Goal: Find specific page/section: Find specific page/section

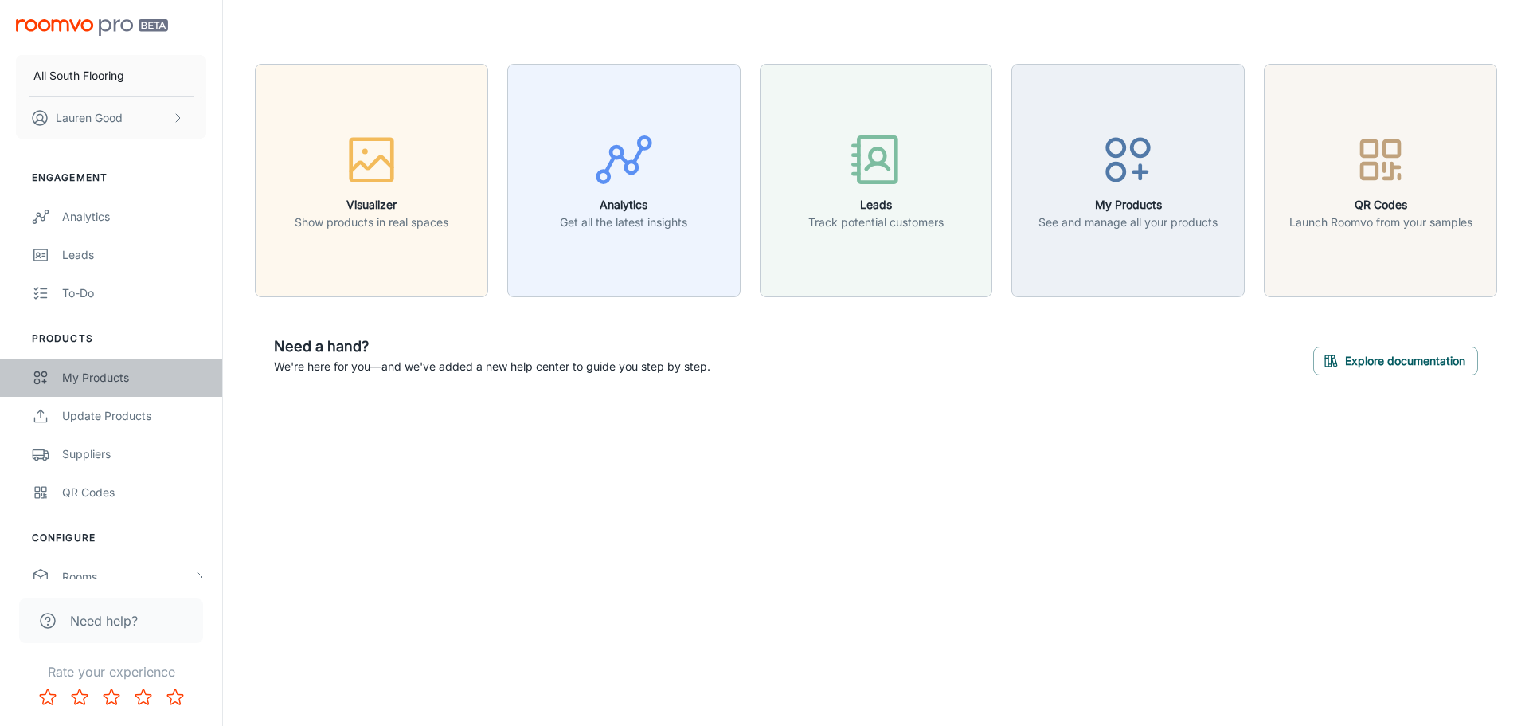
click at [73, 378] on div "My Products" at bounding box center [134, 378] width 144 height 18
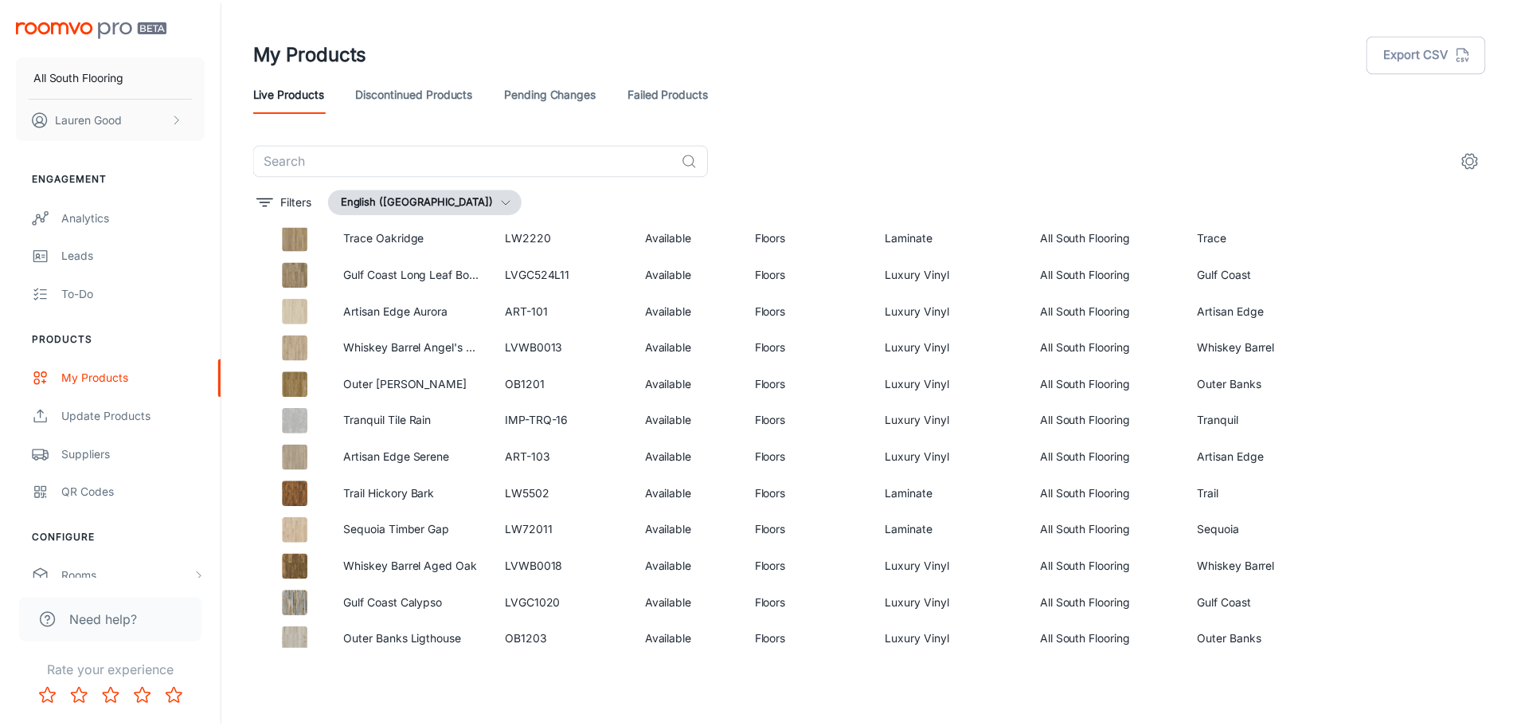
scroll to position [1352, 0]
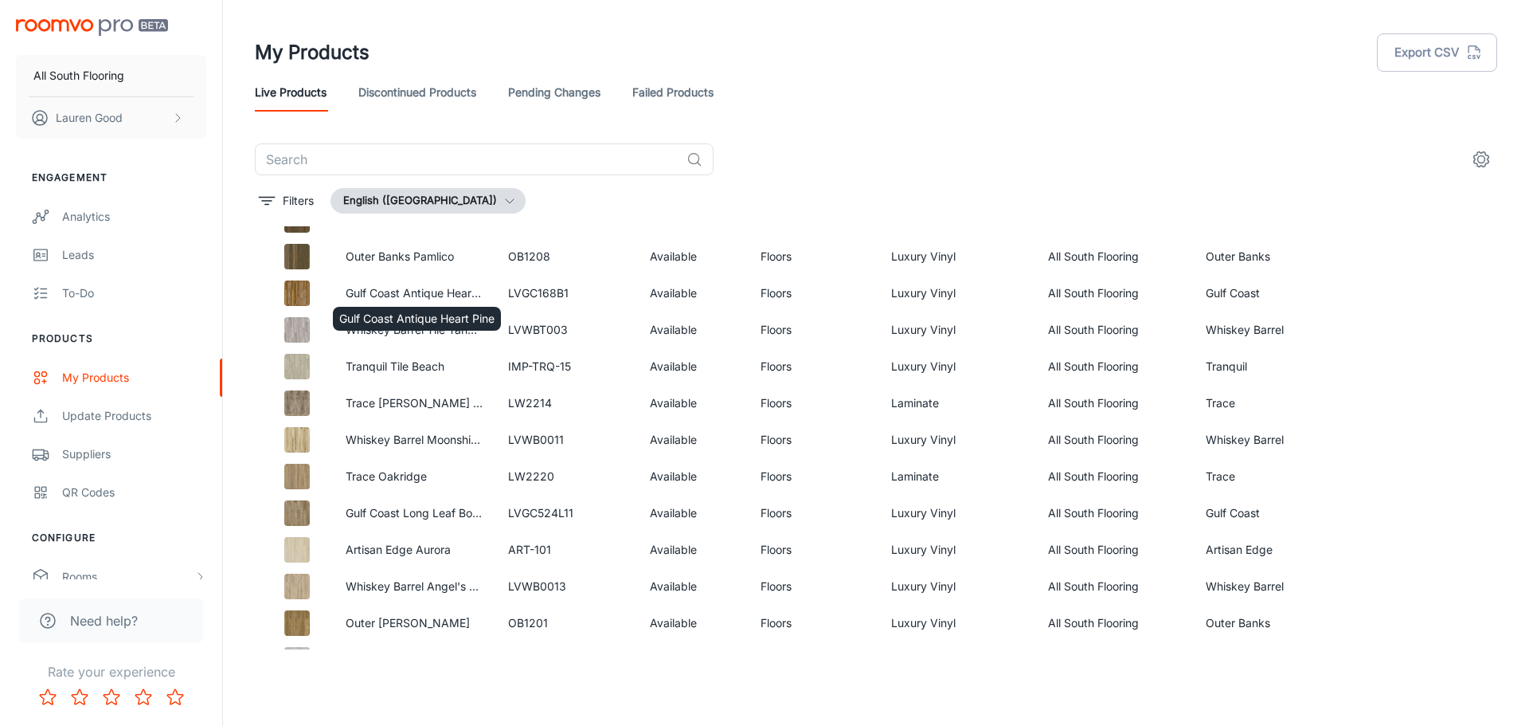
click at [460, 297] on div "Gulf Coast Antique Heart Pine" at bounding box center [416, 314] width 171 height 37
click at [292, 294] on img at bounding box center [296, 292] width 25 height 25
click at [390, 288] on link "Gulf Coast Antique Heart Pine" at bounding box center [423, 293] width 155 height 14
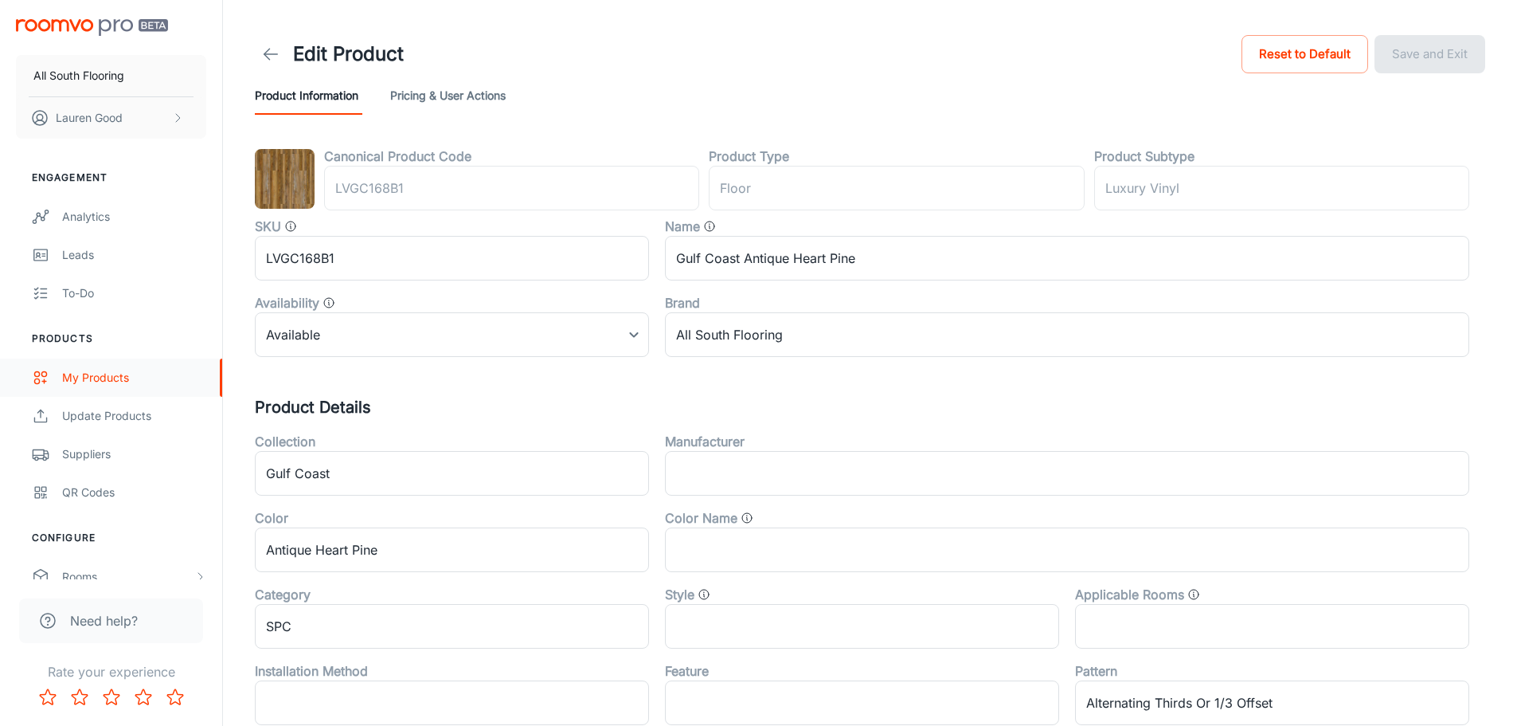
click at [63, 366] on link "My Products" at bounding box center [111, 377] width 222 height 38
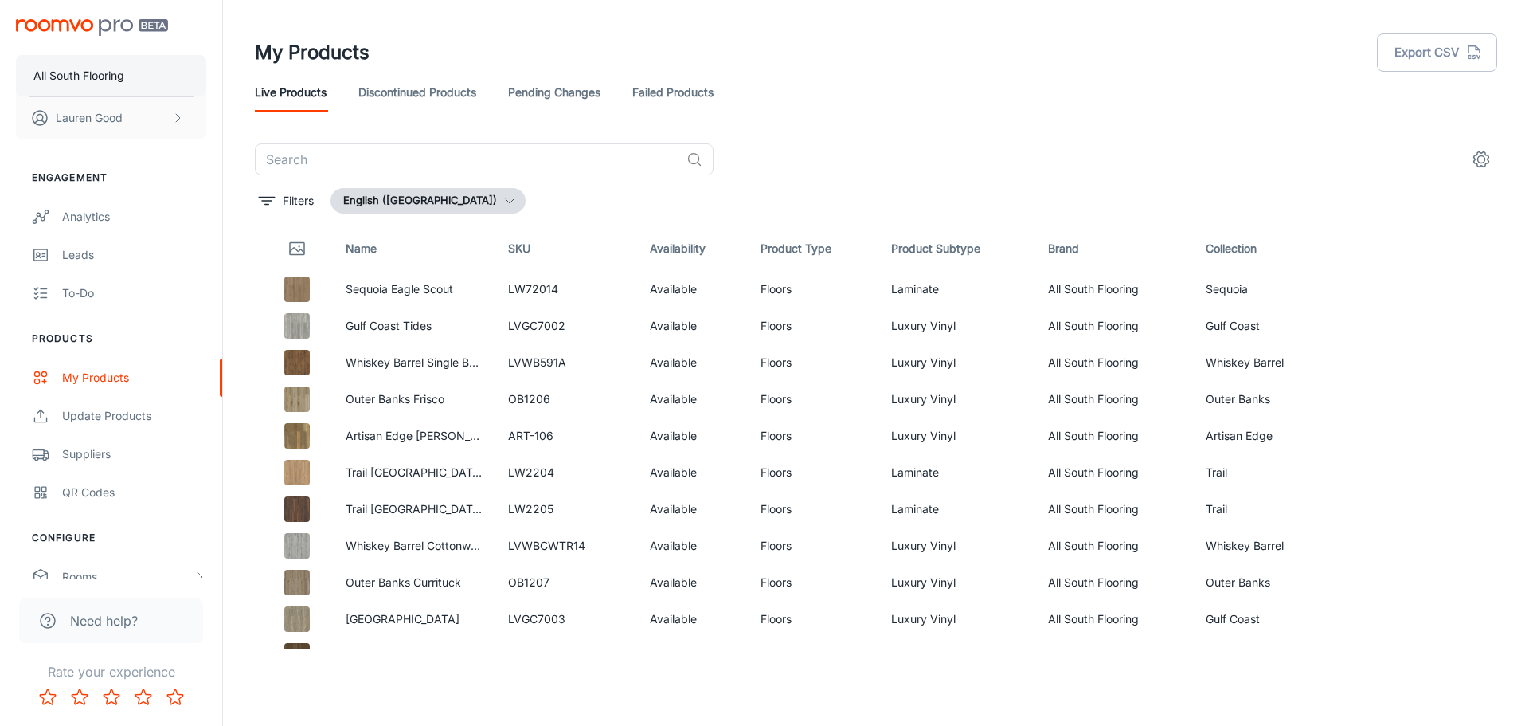
click at [65, 80] on p "All South Flooring" at bounding box center [78, 76] width 91 height 18
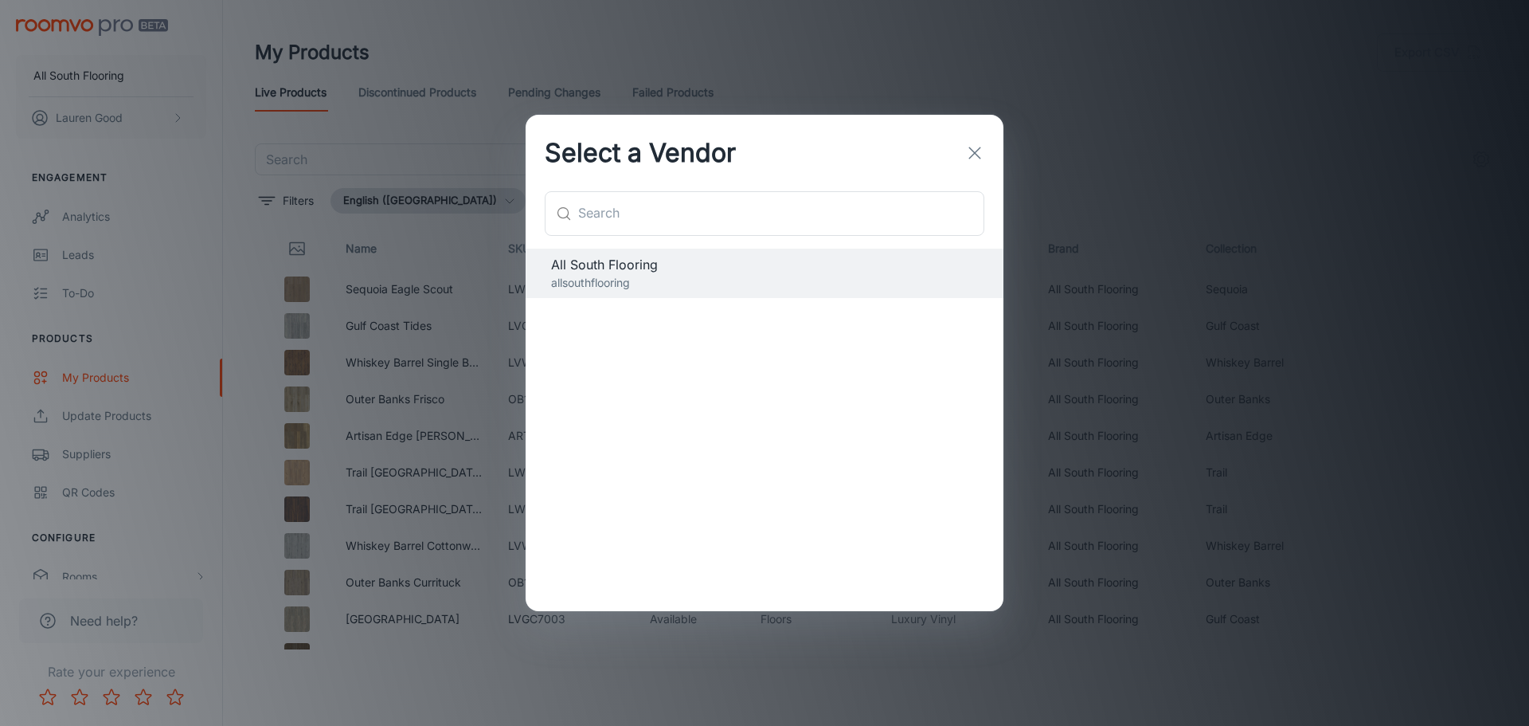
drag, startPoint x: 672, startPoint y: 311, endPoint x: 673, endPoint y: 283, distance: 28.7
click at [672, 311] on div "All South Flooring allsouthflooring" at bounding box center [765, 430] width 478 height 363
click at [660, 279] on p "allsouthflooring" at bounding box center [764, 283] width 427 height 18
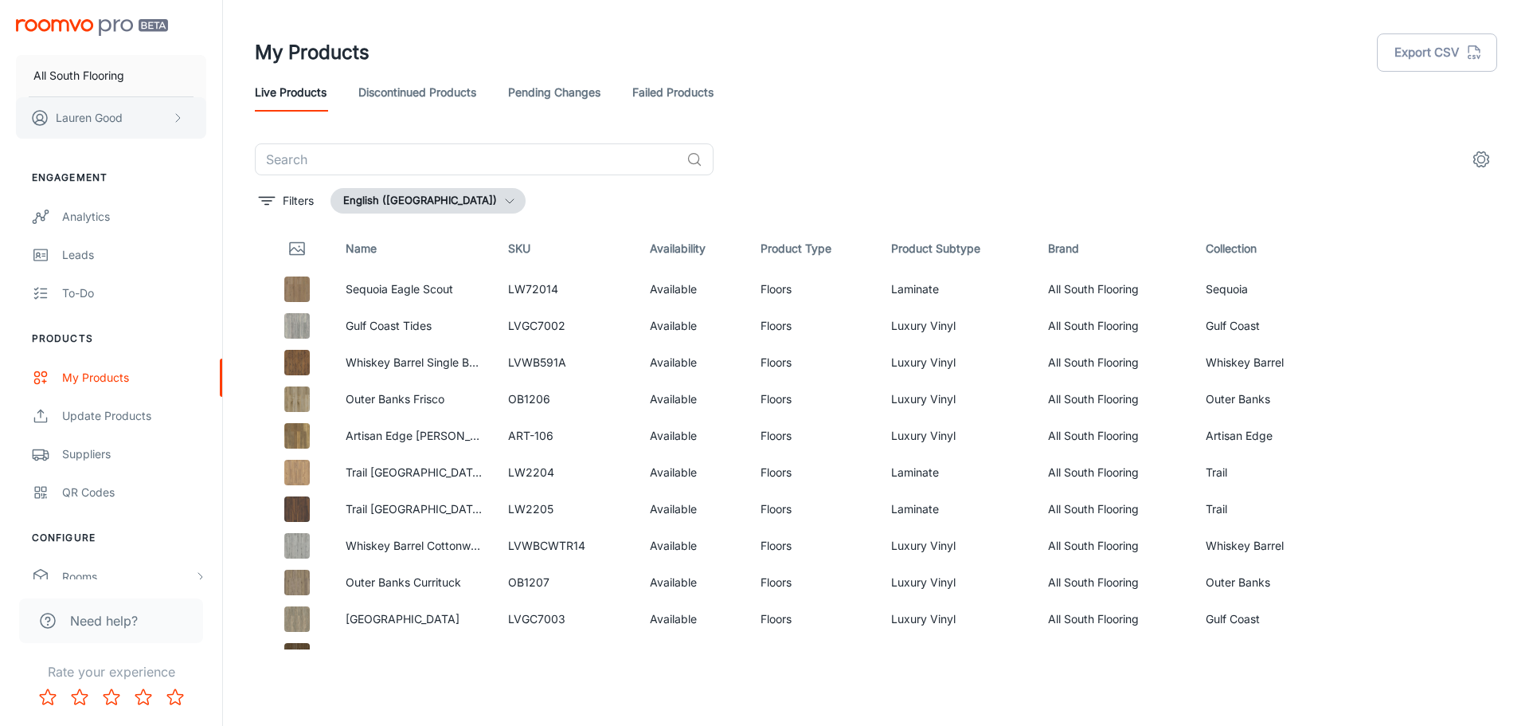
click at [128, 108] on button "[PERSON_NAME]" at bounding box center [111, 117] width 190 height 41
click at [171, 262] on div at bounding box center [764, 363] width 1529 height 726
click at [1431, 294] on icon "See in Visualizer" at bounding box center [1437, 289] width 19 height 19
